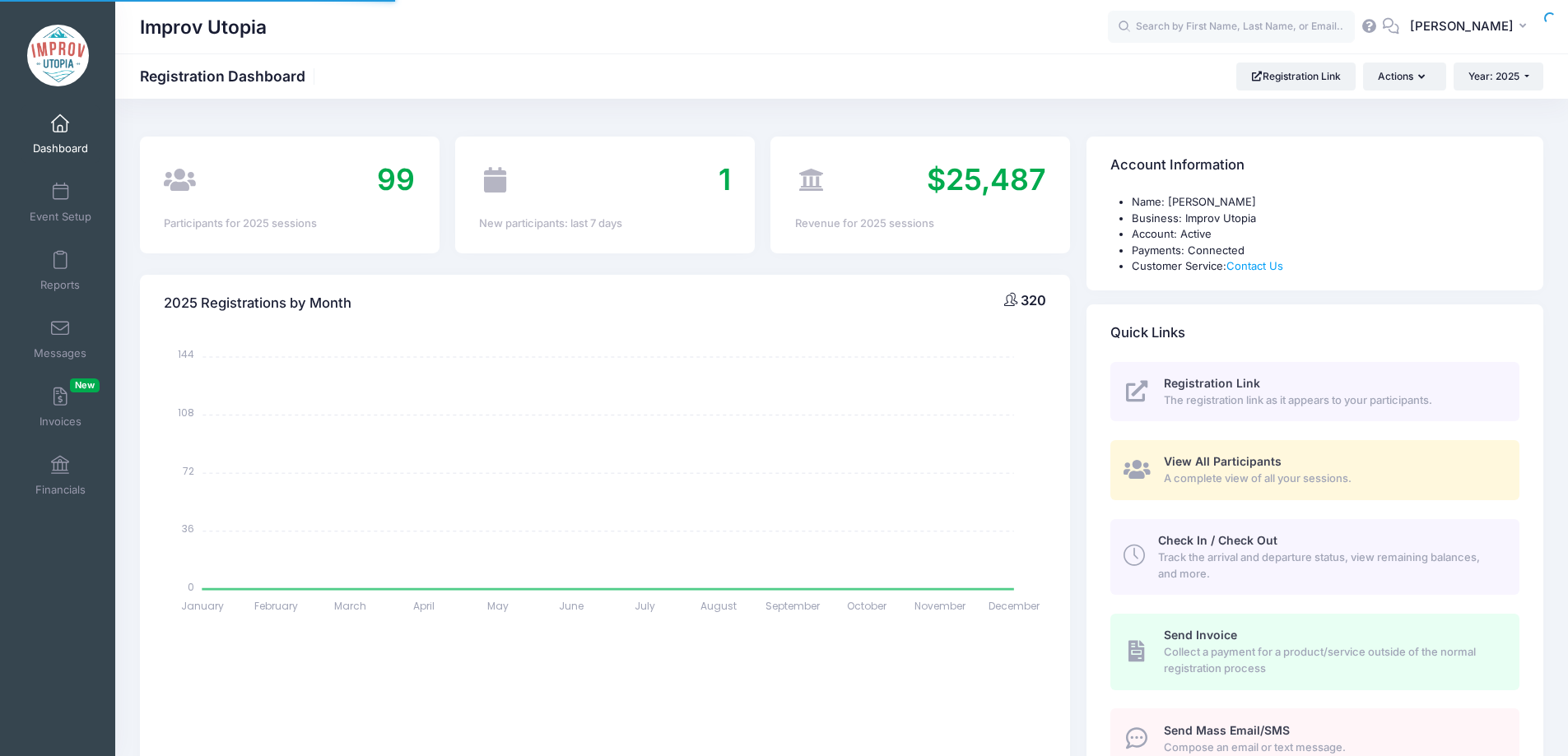
select select
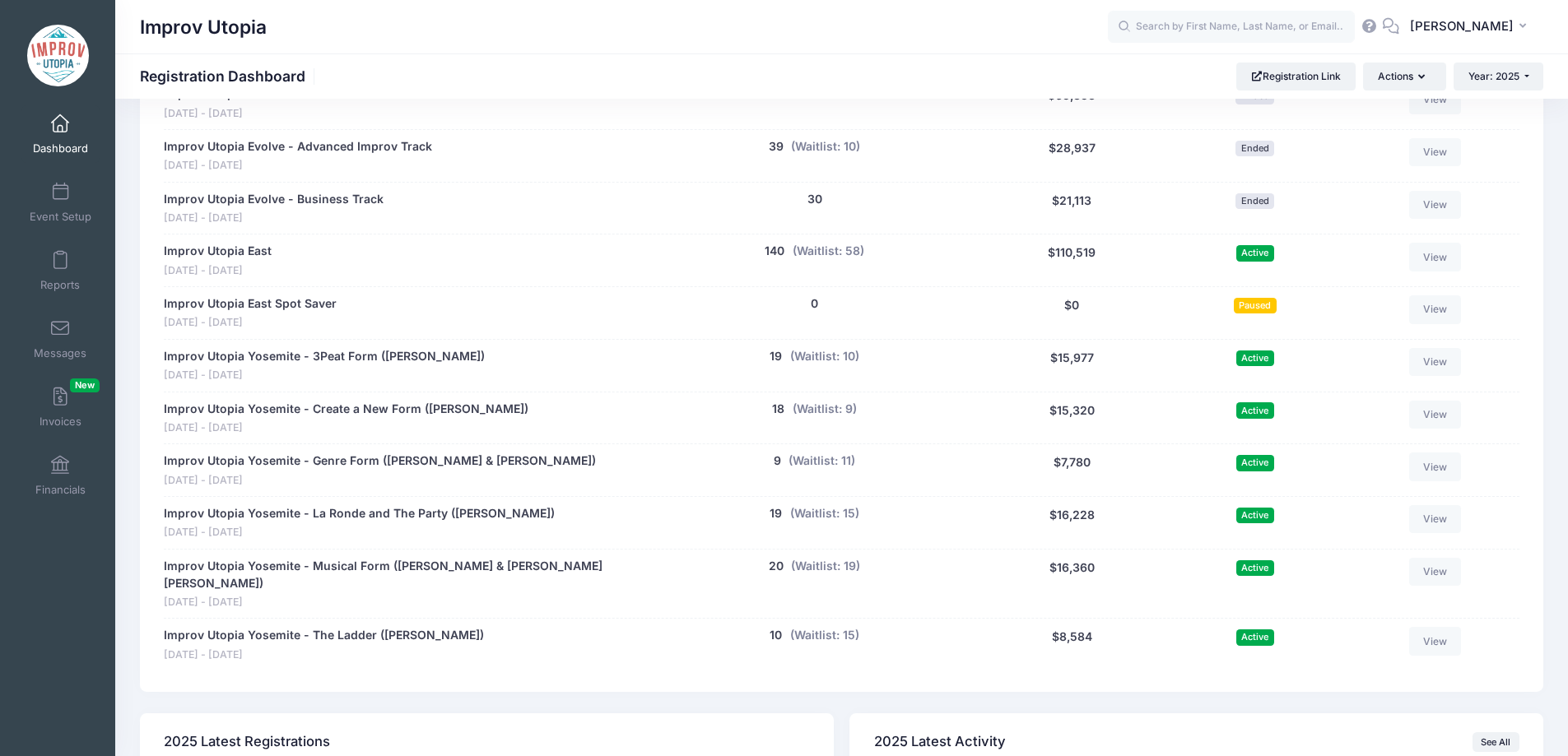
scroll to position [887, 0]
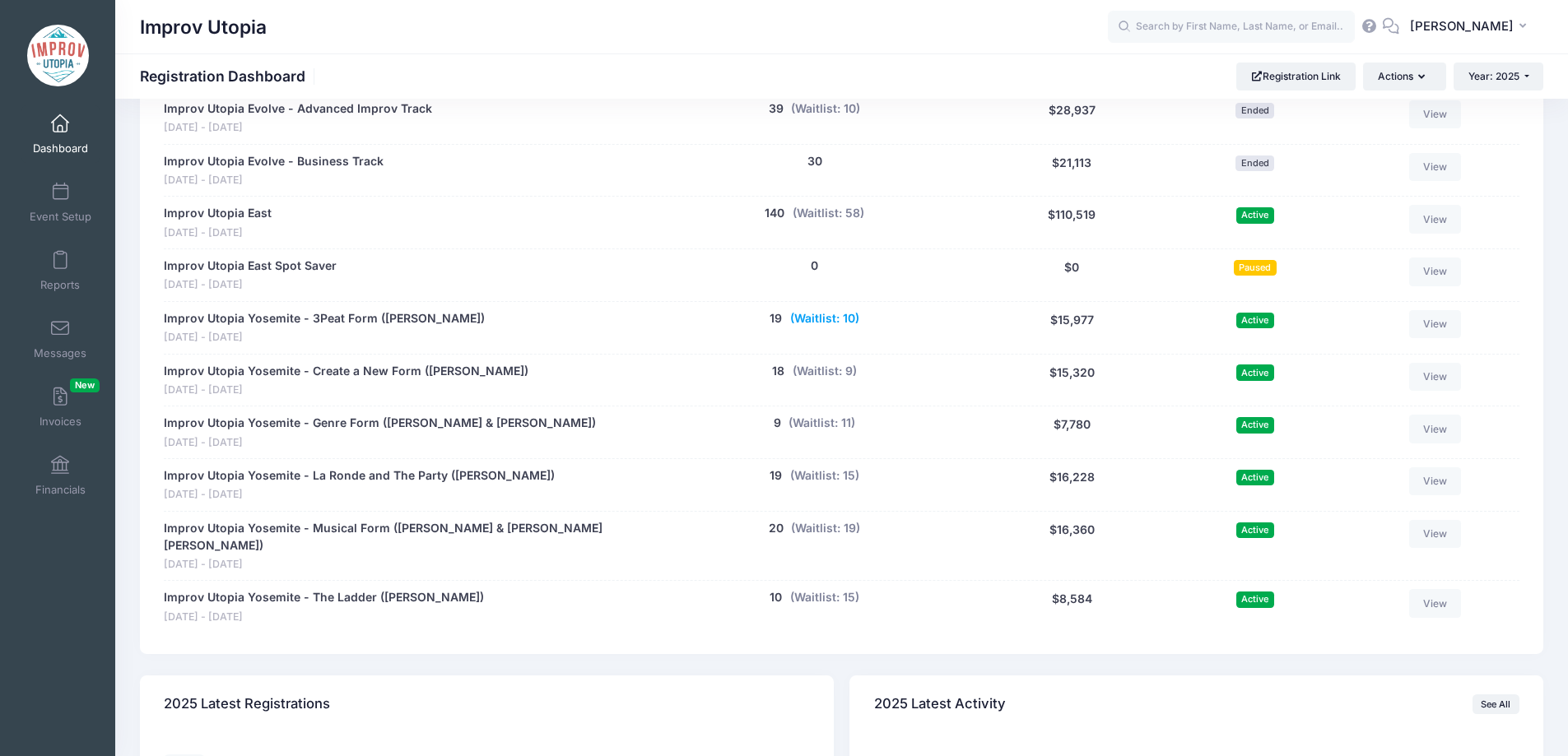
click at [821, 323] on button "(Waitlist: 10)" at bounding box center [824, 318] width 69 height 17
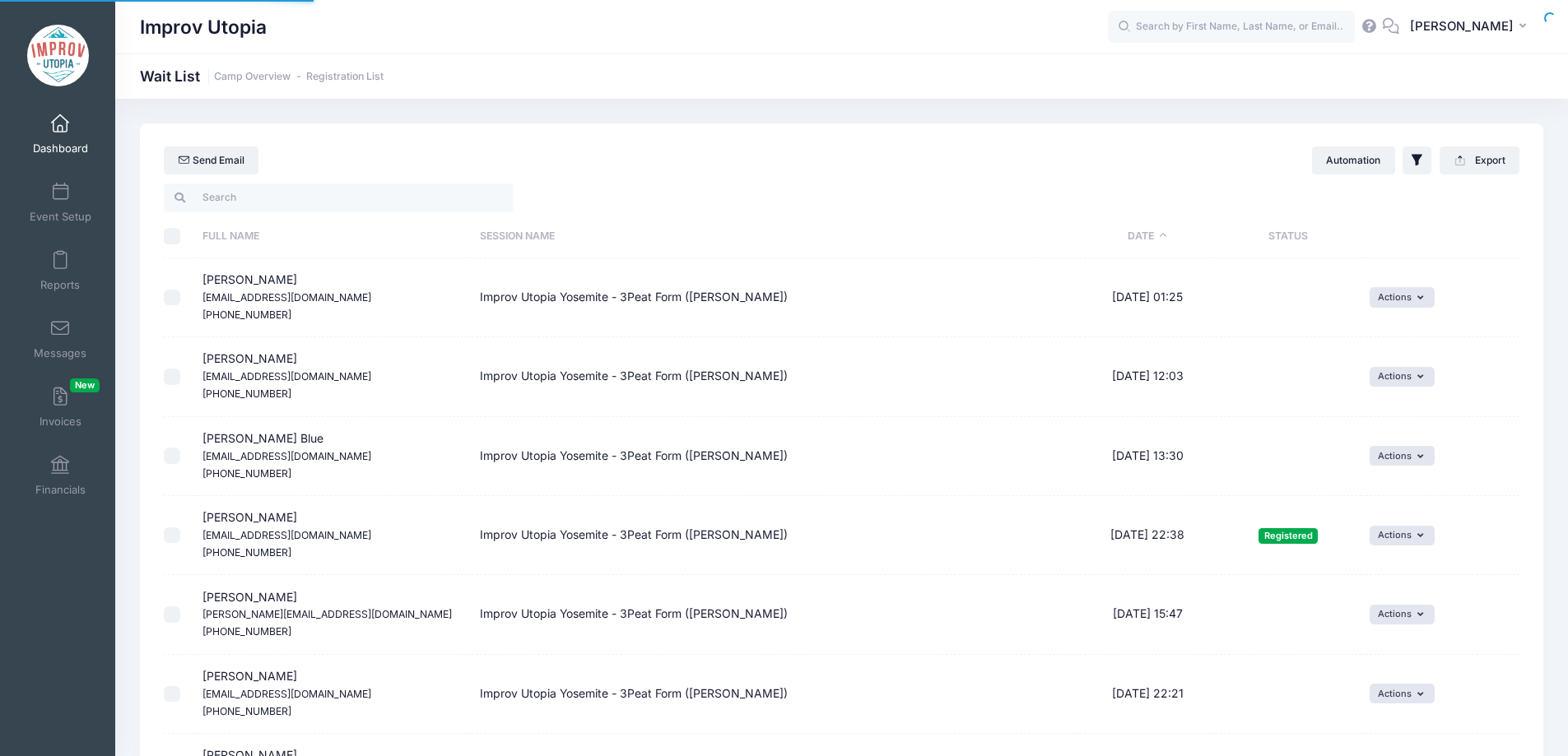
select select "50"
click at [1417, 298] on icon "button" at bounding box center [1423, 298] width 12 height 0
click at [1398, 333] on link "Invite" at bounding box center [1386, 333] width 72 height 31
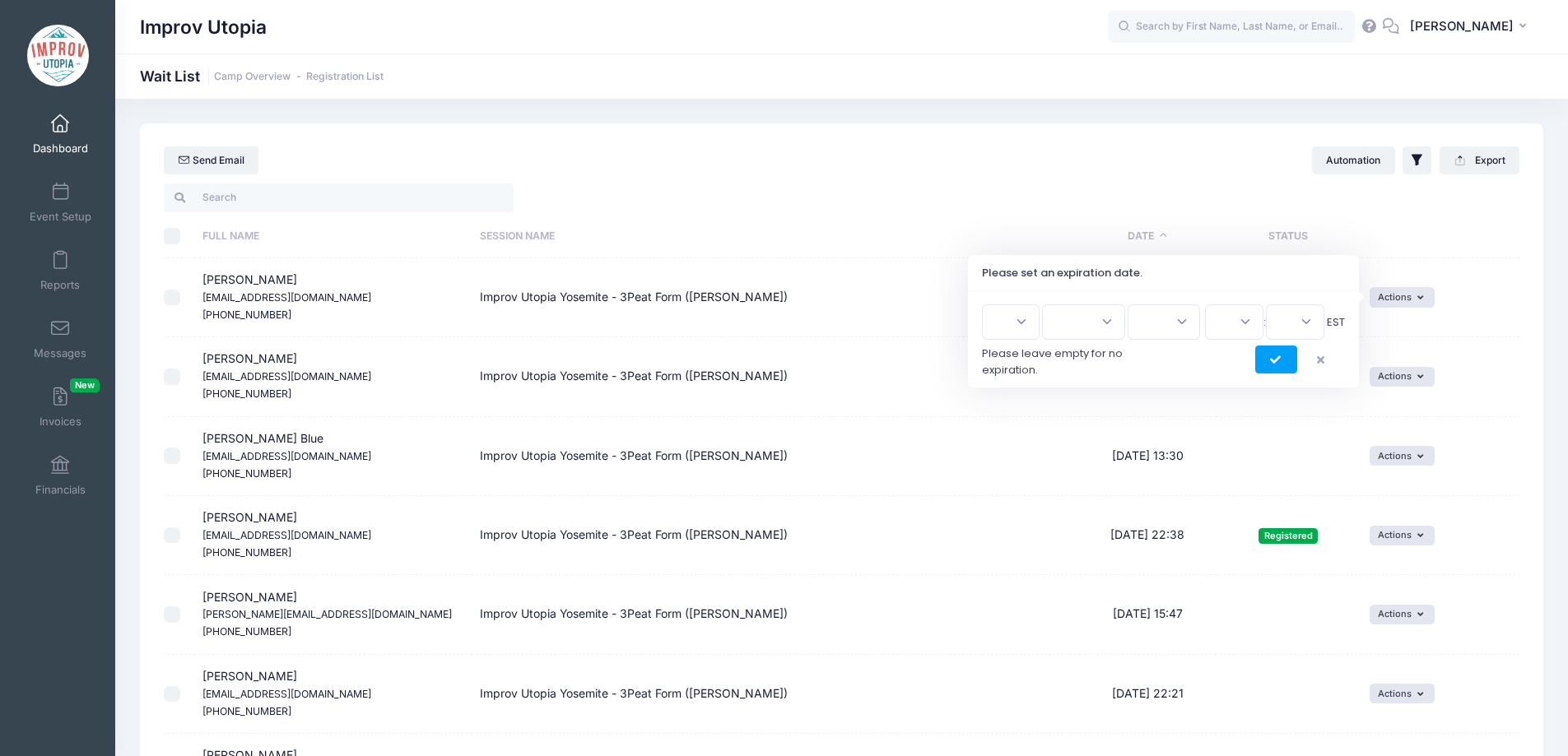
click at [1022, 331] on select "1 2 3 4 5 6 7 8 9 10 11 12 13 14 15 16 17 18 19 20 21 22 23 24 25 26 27 28 29 3…" at bounding box center [1011, 322] width 58 height 35
select select "12"
click at [988, 305] on select "1 2 3 4 5 6 7 8 9 10 11 12 13 14 15 16 17 18 19 20 21 22 23 24 25 26 27 28 29 3…" at bounding box center [1011, 322] width 58 height 35
click at [1098, 334] on select "Jan Feb Mar Apr May Jun Jul Aug Sep Oct Nov Dec" at bounding box center [1083, 322] width 83 height 35
select select "7"
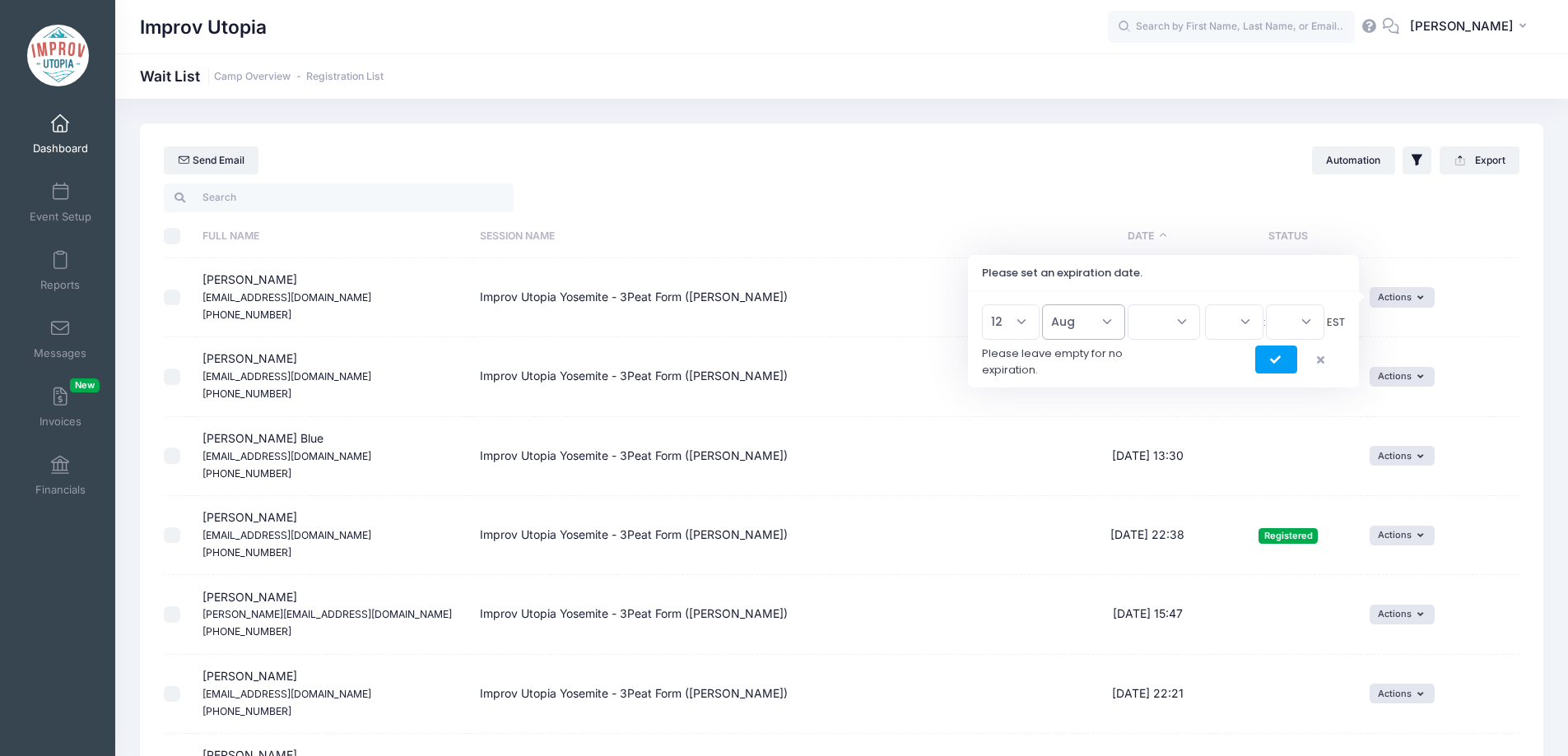
click at [1049, 305] on select "Jan Feb Mar Apr May Jun Jul Aug Sep Oct Nov Dec" at bounding box center [1083, 322] width 83 height 35
click at [1158, 329] on select "2026 2025" at bounding box center [1164, 322] width 72 height 35
select select "2025"
click at [1128, 305] on select "2026 2025" at bounding box center [1164, 322] width 72 height 35
click at [1212, 337] on select "00 01 02 03 04 05 06 07 08 09 10 11 12 13 14 15 16 17 18 19 20 21 22 23" at bounding box center [1234, 322] width 58 height 35
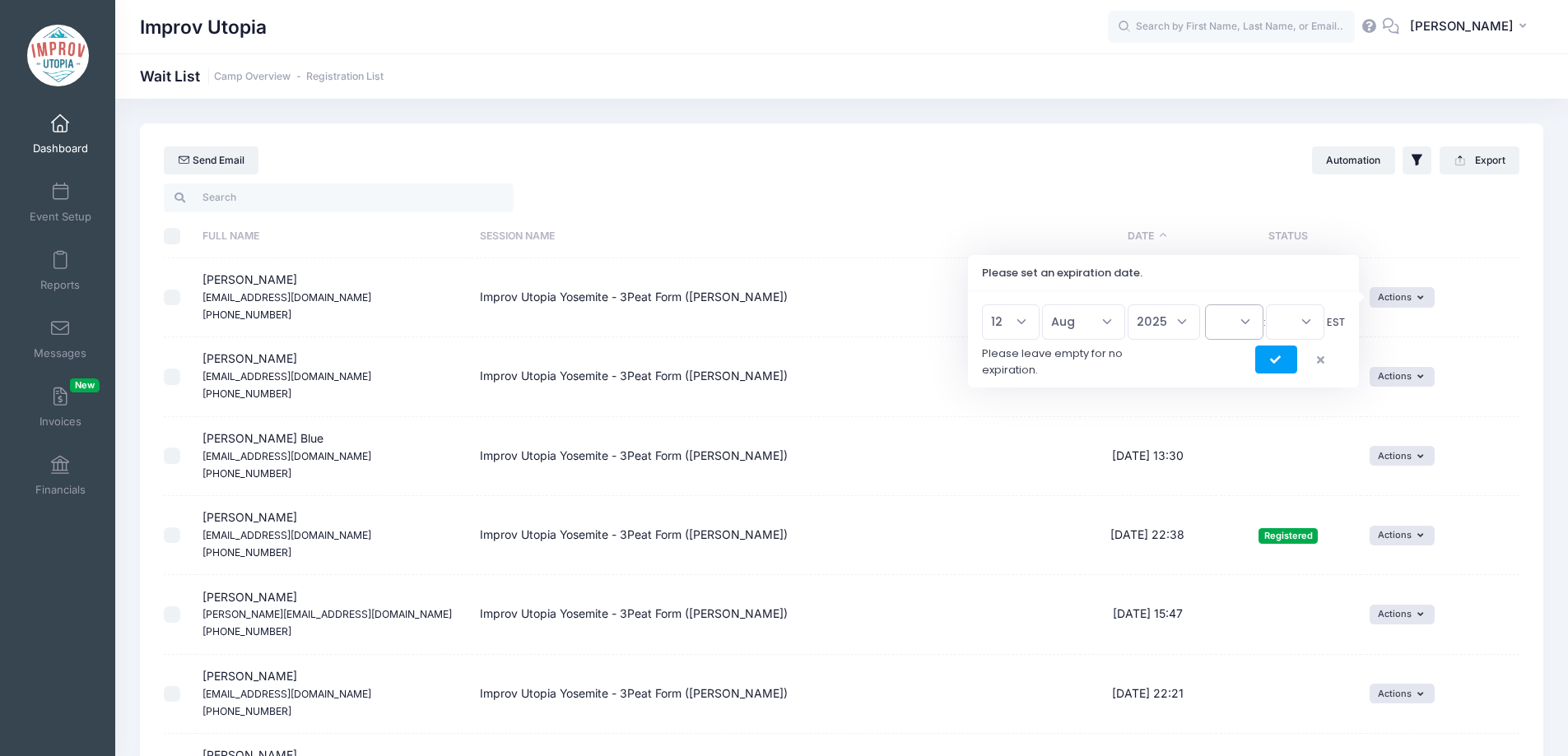
select select "23"
click at [1205, 305] on select "00 01 02 03 04 05 06 07 08 09 10 11 12 13 14 15 16 17 18 19 20 21 22 23" at bounding box center [1234, 322] width 58 height 35
click at [1305, 305] on select "00 15 30 45" at bounding box center [1295, 322] width 58 height 35
select select "45"
click at [1266, 305] on select "00 15 30 45" at bounding box center [1295, 322] width 58 height 35
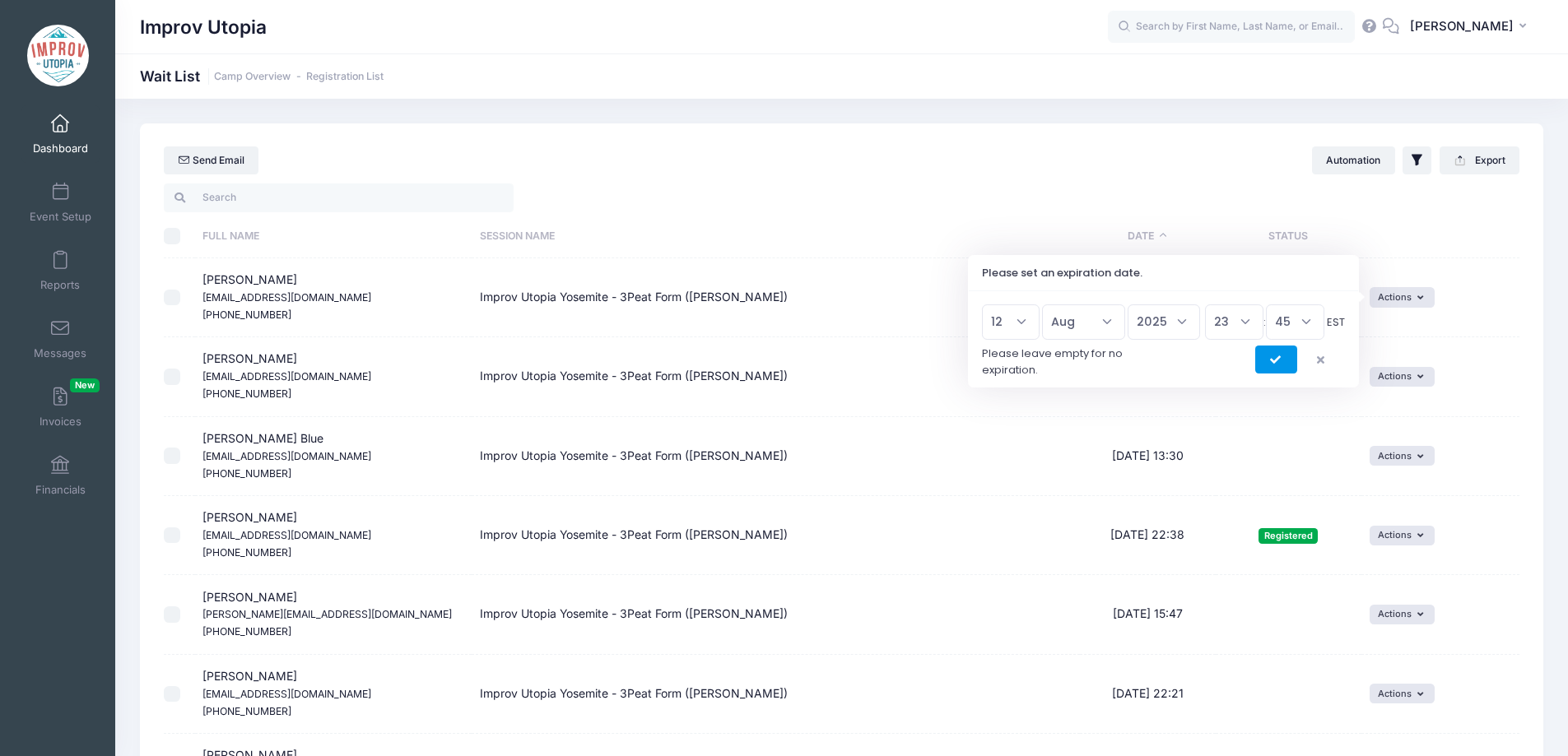
click at [1272, 365] on button "submit" at bounding box center [1276, 360] width 42 height 28
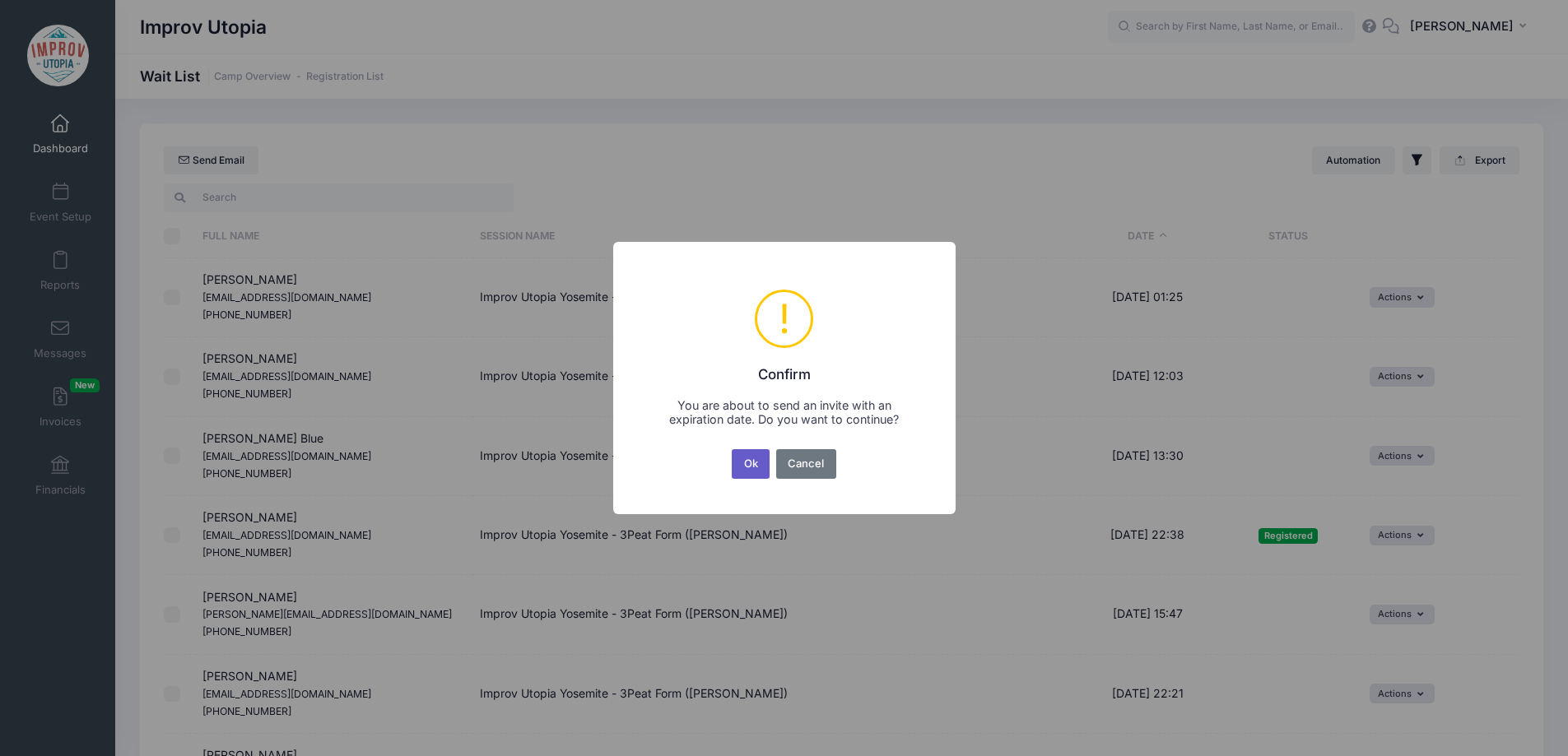
click at [761, 465] on button "Ok" at bounding box center [751, 464] width 38 height 30
